Goal: Answer question/provide support

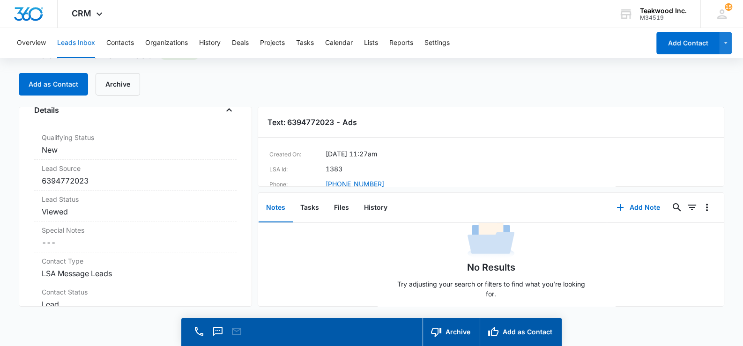
scroll to position [42, 0]
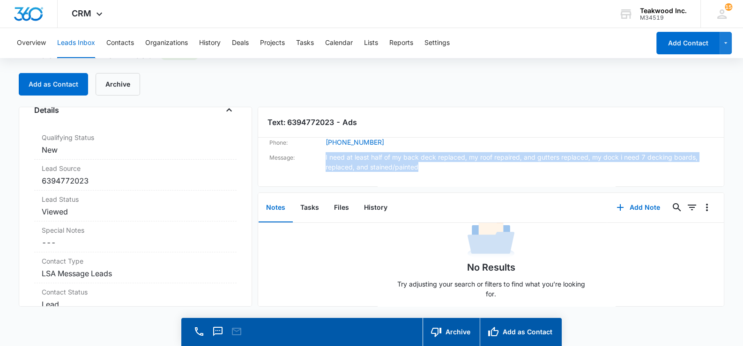
drag, startPoint x: 323, startPoint y: 154, endPoint x: 440, endPoint y: 170, distance: 118.2
click at [440, 170] on div "Message: I need at least half of my back deck replaced, my roof repaired, and g…" at bounding box center [490, 162] width 443 height 20
click at [440, 170] on dd "I need at least half of my back deck replaced, my roof repaired, and gutters re…" at bounding box center [519, 162] width 387 height 20
drag, startPoint x: 436, startPoint y: 168, endPoint x: 320, endPoint y: 153, distance: 117.2
click at [320, 153] on div "Message: I need at least half of my back deck replaced, my roof repaired, and g…" at bounding box center [490, 162] width 443 height 20
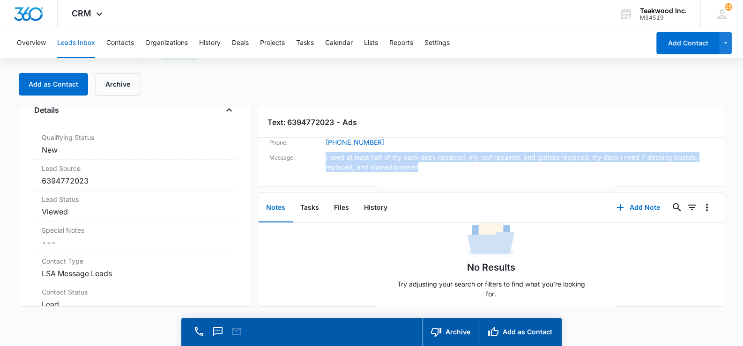
click at [320, 153] on dt "Message:" at bounding box center [297, 162] width 56 height 20
drag, startPoint x: 324, startPoint y: 157, endPoint x: 436, endPoint y: 168, distance: 112.6
click at [436, 168] on div "Message: I need at least half of my back deck replaced, my roof repaired, and g…" at bounding box center [490, 162] width 443 height 20
click at [436, 168] on dd "I need at least half of my back deck replaced, my roof repaired, and gutters re…" at bounding box center [519, 162] width 387 height 20
drag, startPoint x: 436, startPoint y: 168, endPoint x: 321, endPoint y: 155, distance: 115.5
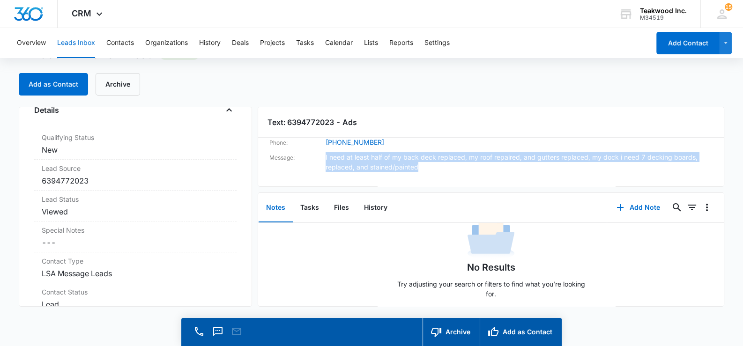
click at [321, 155] on div "Message: I need at least half of my back deck replaced, my roof repaired, and g…" at bounding box center [490, 162] width 443 height 20
click at [321, 155] on dt "Message:" at bounding box center [297, 162] width 56 height 20
drag, startPoint x: 321, startPoint y: 155, endPoint x: 434, endPoint y: 170, distance: 113.9
click at [434, 170] on div "Message: I need at least half of my back deck replaced, my roof repaired, and g…" at bounding box center [490, 162] width 443 height 20
click at [434, 170] on dd "I need at least half of my back deck replaced, my roof repaired, and gutters re…" at bounding box center [519, 162] width 387 height 20
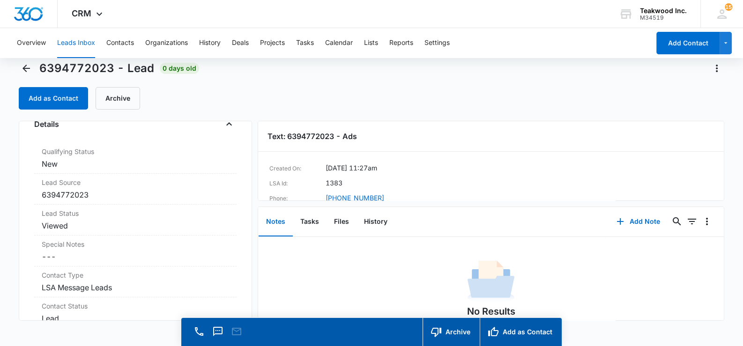
scroll to position [0, 0]
